Goal: Task Accomplishment & Management: Use online tool/utility

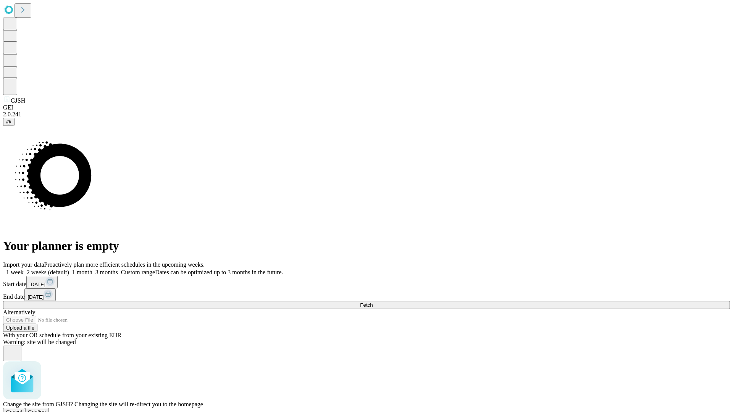
click at [46, 409] on span "Confirm" at bounding box center [37, 412] width 18 height 6
click at [92, 269] on label "1 month" at bounding box center [80, 272] width 23 height 6
click at [373, 302] on span "Fetch" at bounding box center [366, 305] width 13 height 6
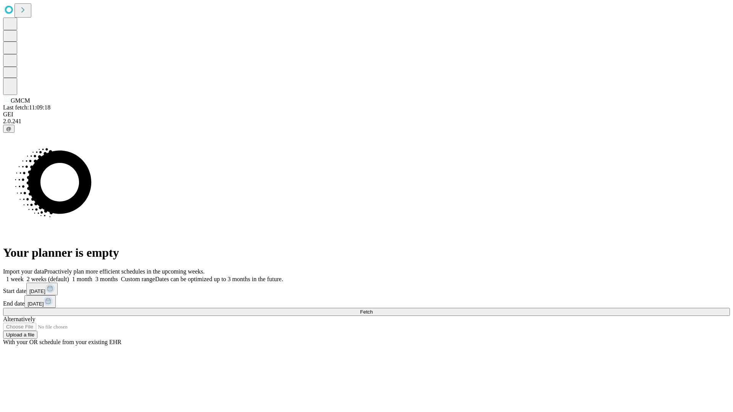
click at [92, 276] on label "1 month" at bounding box center [80, 279] width 23 height 6
click at [373, 309] on span "Fetch" at bounding box center [366, 312] width 13 height 6
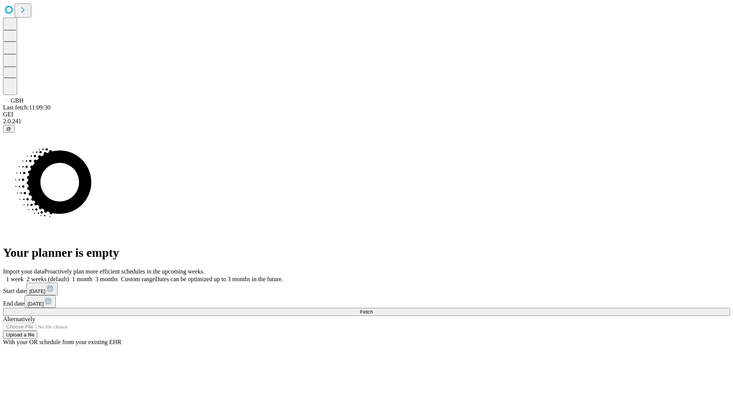
click at [92, 276] on label "1 month" at bounding box center [80, 279] width 23 height 6
click at [373, 309] on span "Fetch" at bounding box center [366, 312] width 13 height 6
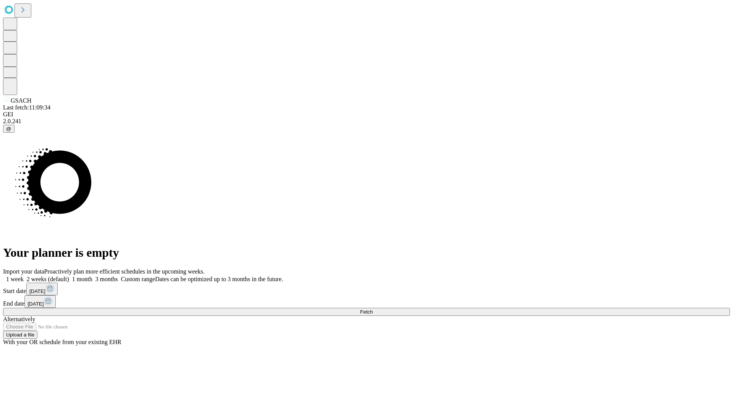
click at [92, 276] on label "1 month" at bounding box center [80, 279] width 23 height 6
click at [373, 309] on span "Fetch" at bounding box center [366, 312] width 13 height 6
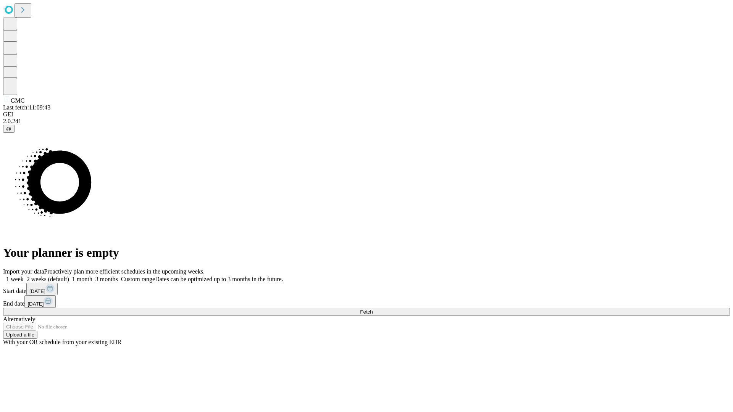
click at [92, 276] on label "1 month" at bounding box center [80, 279] width 23 height 6
click at [373, 309] on span "Fetch" at bounding box center [366, 312] width 13 height 6
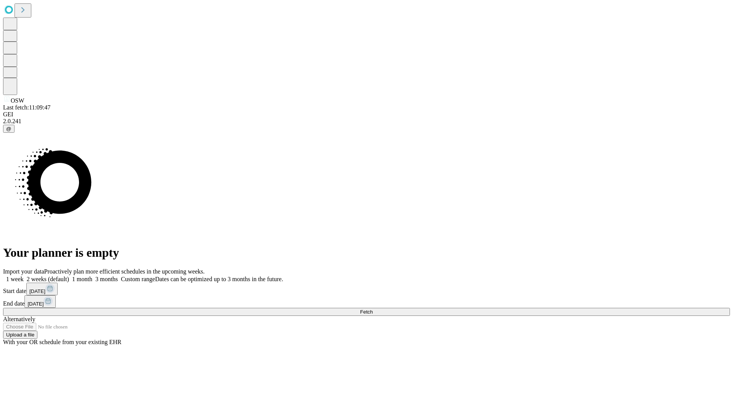
click at [92, 276] on label "1 month" at bounding box center [80, 279] width 23 height 6
click at [373, 309] on span "Fetch" at bounding box center [366, 312] width 13 height 6
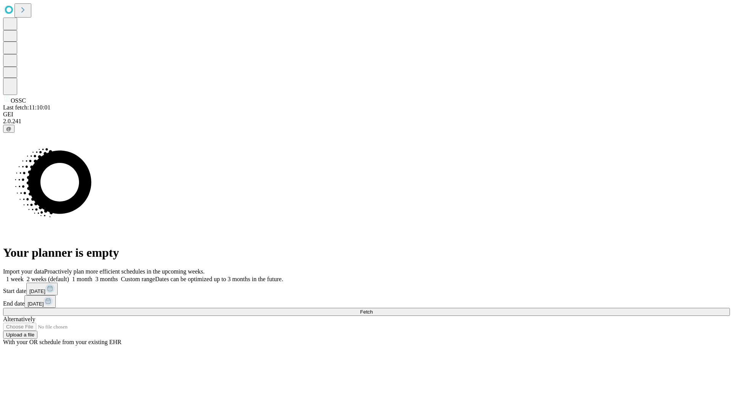
click at [92, 276] on label "1 month" at bounding box center [80, 279] width 23 height 6
click at [373, 309] on span "Fetch" at bounding box center [366, 312] width 13 height 6
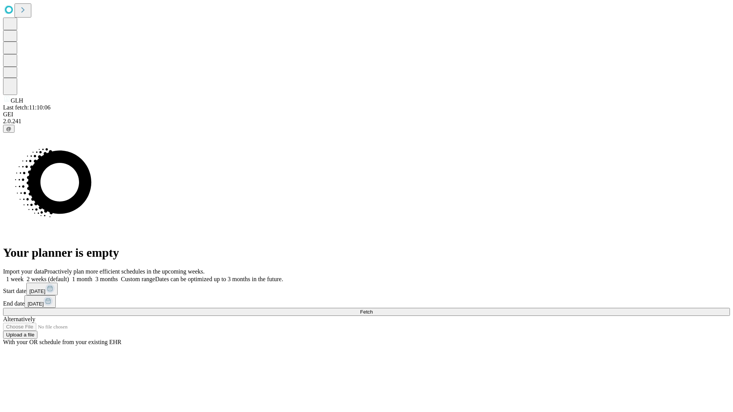
click at [92, 276] on label "1 month" at bounding box center [80, 279] width 23 height 6
click at [373, 309] on span "Fetch" at bounding box center [366, 312] width 13 height 6
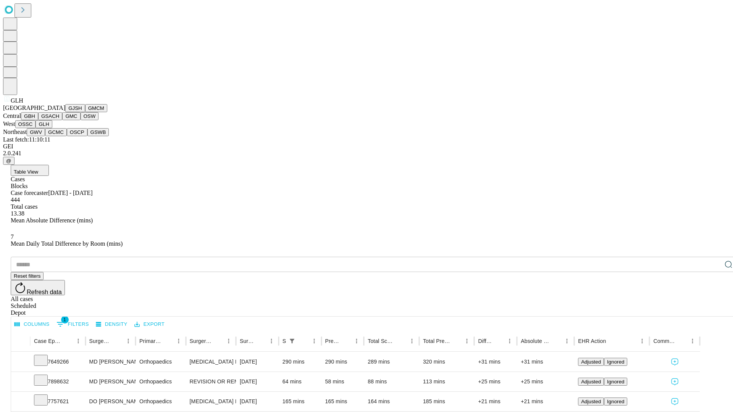
click at [45, 136] on button "GWV" at bounding box center [36, 132] width 18 height 8
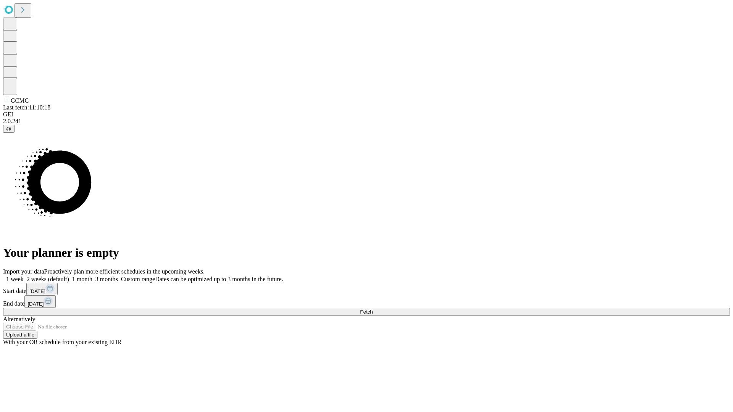
click at [92, 276] on label "1 month" at bounding box center [80, 279] width 23 height 6
click at [373, 309] on span "Fetch" at bounding box center [366, 312] width 13 height 6
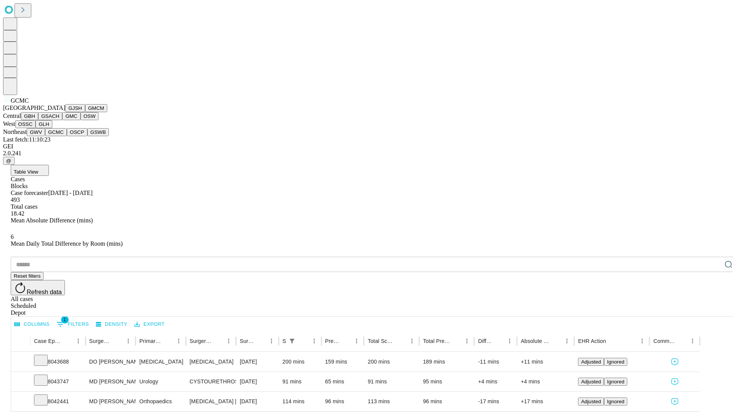
click at [67, 136] on button "OSCP" at bounding box center [77, 132] width 21 height 8
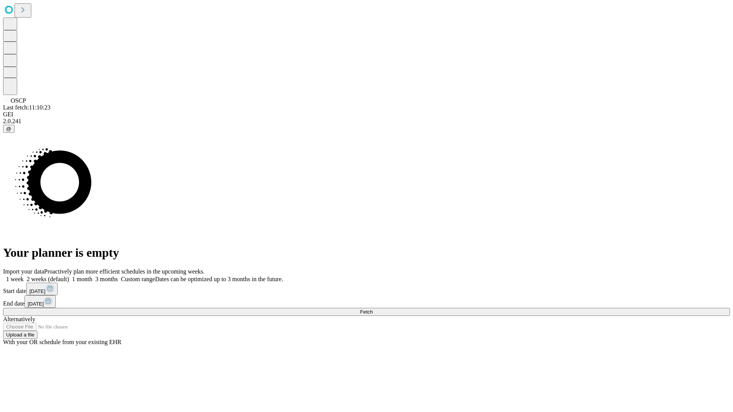
click at [92, 276] on label "1 month" at bounding box center [80, 279] width 23 height 6
click at [373, 309] on span "Fetch" at bounding box center [366, 312] width 13 height 6
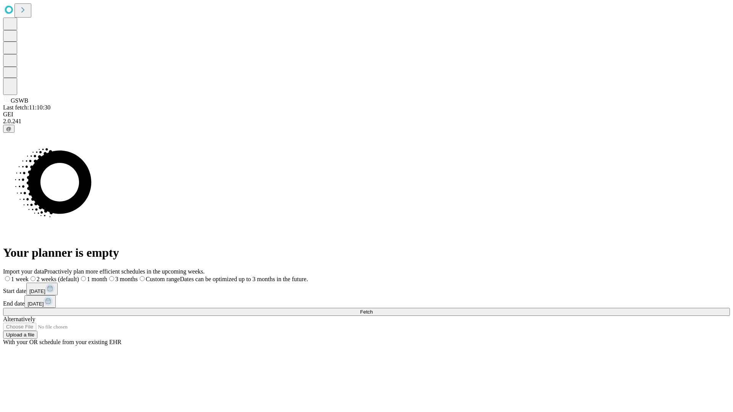
click at [107, 276] on label "1 month" at bounding box center [93, 279] width 28 height 6
click at [373, 309] on span "Fetch" at bounding box center [366, 312] width 13 height 6
